Goal: Information Seeking & Learning: Learn about a topic

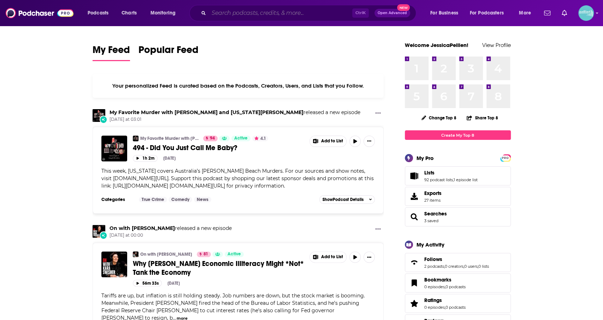
click at [278, 15] on input "Search podcasts, credits, & more..." at bounding box center [280, 12] width 143 height 11
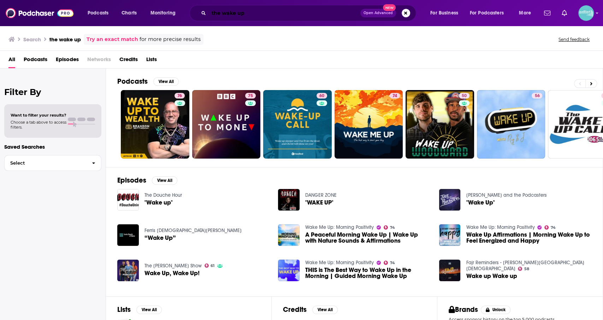
click at [261, 14] on input "the wake up" at bounding box center [284, 12] width 151 height 11
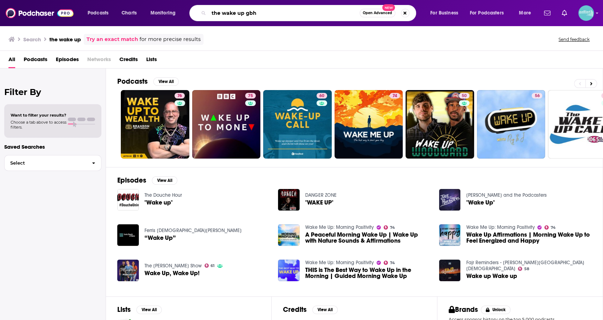
type input "the wake up gbh"
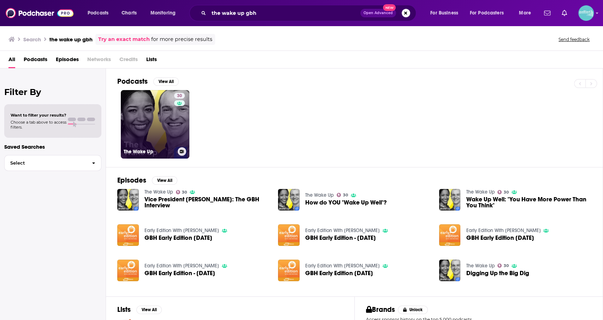
click at [140, 146] on link "30 The Wake Up" at bounding box center [155, 124] width 68 height 68
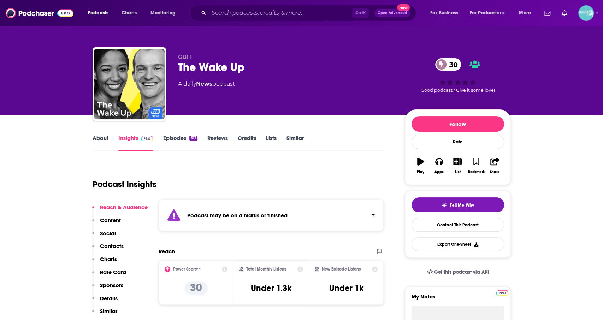
click at [175, 143] on link "Episodes 517" at bounding box center [180, 142] width 34 height 16
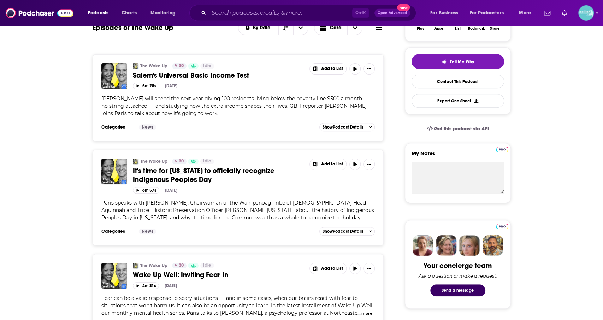
scroll to position [144, 0]
